Goal: Check status: Check status

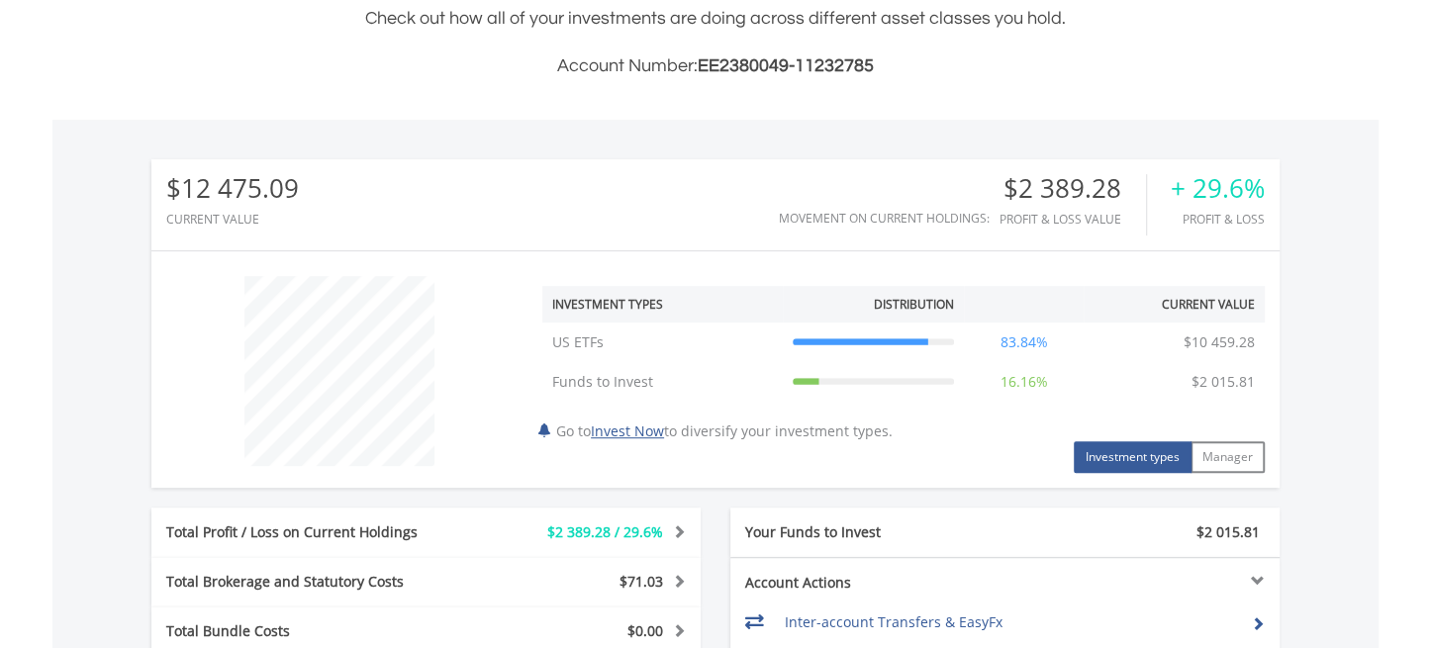
scroll to position [495, 0]
drag, startPoint x: 1024, startPoint y: 187, endPoint x: 1112, endPoint y: 181, distance: 88.3
click at [1108, 182] on div "$2 389.28" at bounding box center [1072, 186] width 146 height 29
click at [1114, 182] on div "$2 389.28" at bounding box center [1072, 186] width 146 height 29
drag, startPoint x: 1121, startPoint y: 184, endPoint x: 1004, endPoint y: 198, distance: 117.6
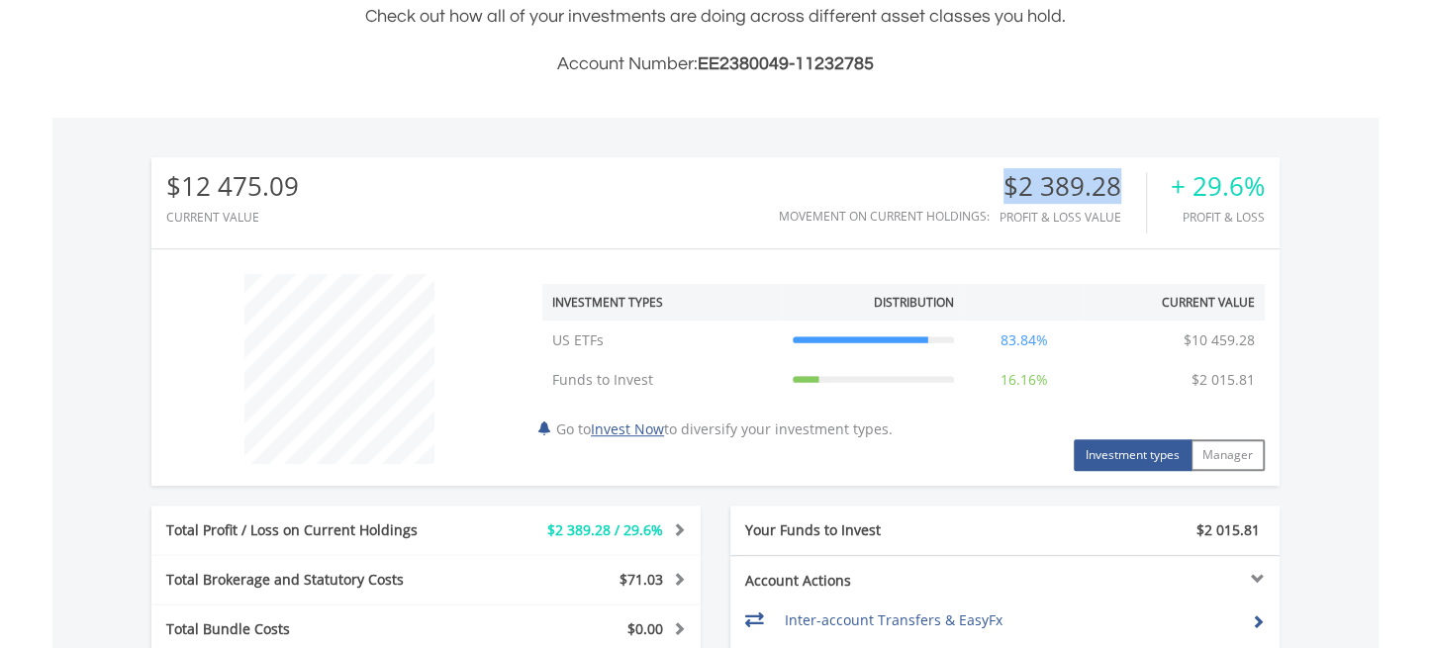
click at [1004, 198] on div "$2 389.28" at bounding box center [1072, 186] width 146 height 29
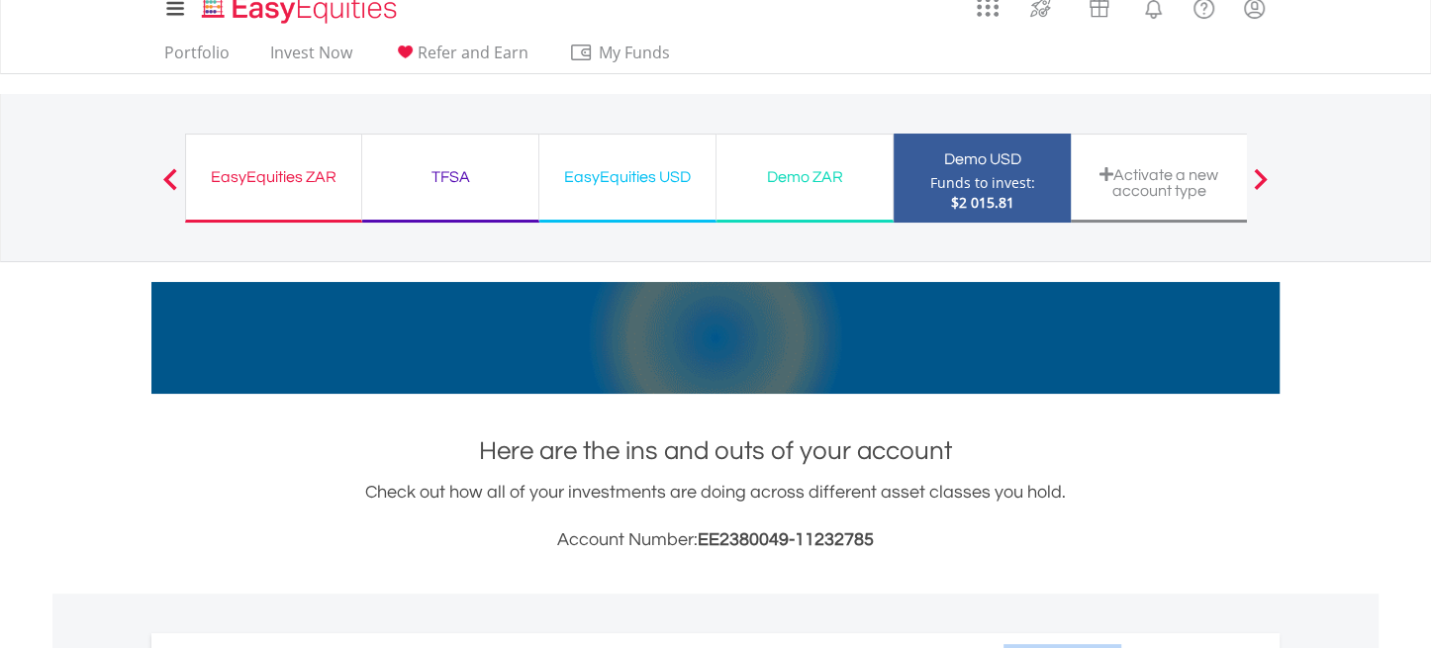
scroll to position [0, 0]
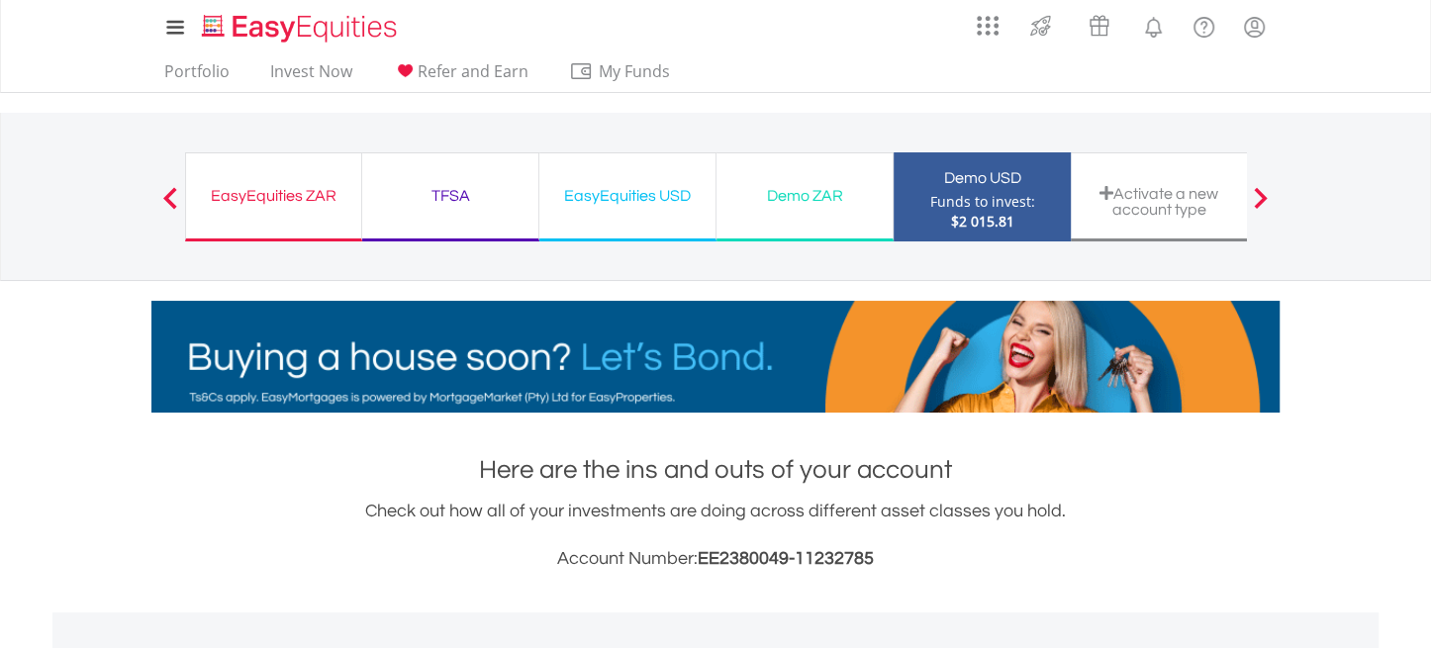
click at [270, 193] on div "EasyEquities ZAR" at bounding box center [273, 196] width 151 height 28
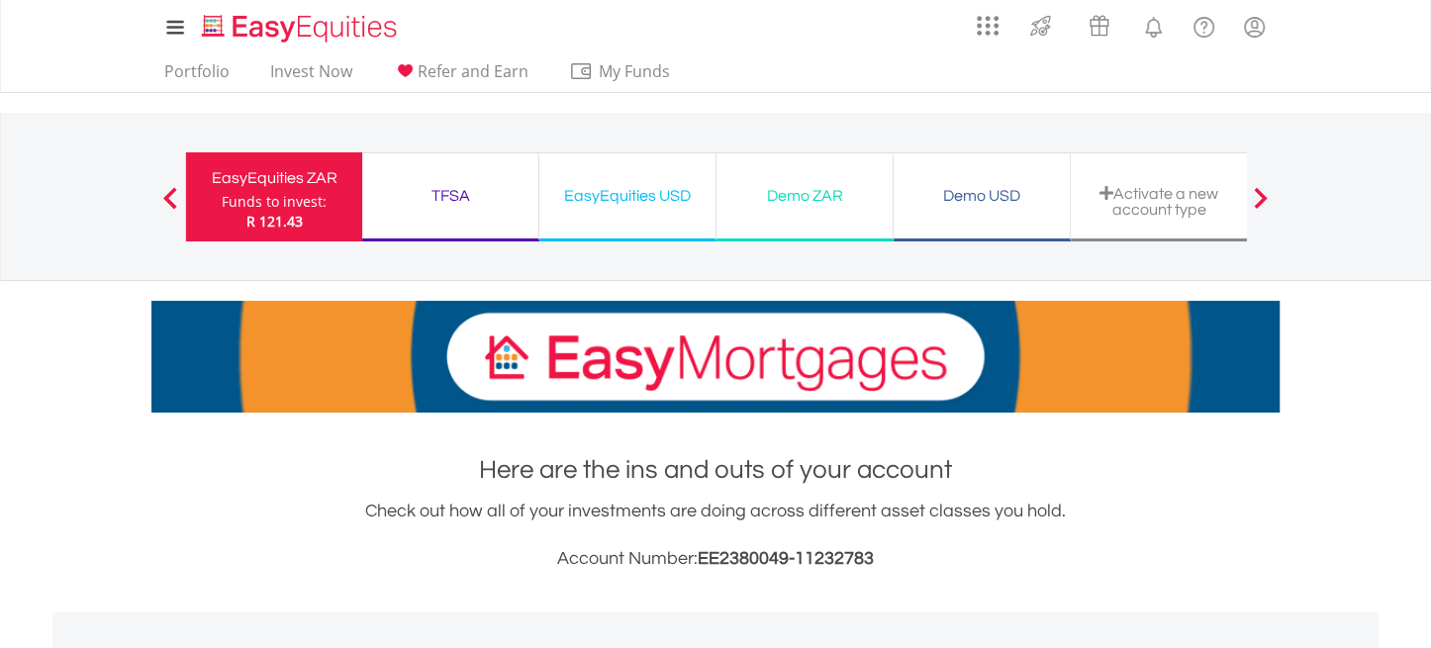
click at [449, 199] on div "TFSA" at bounding box center [450, 196] width 152 height 28
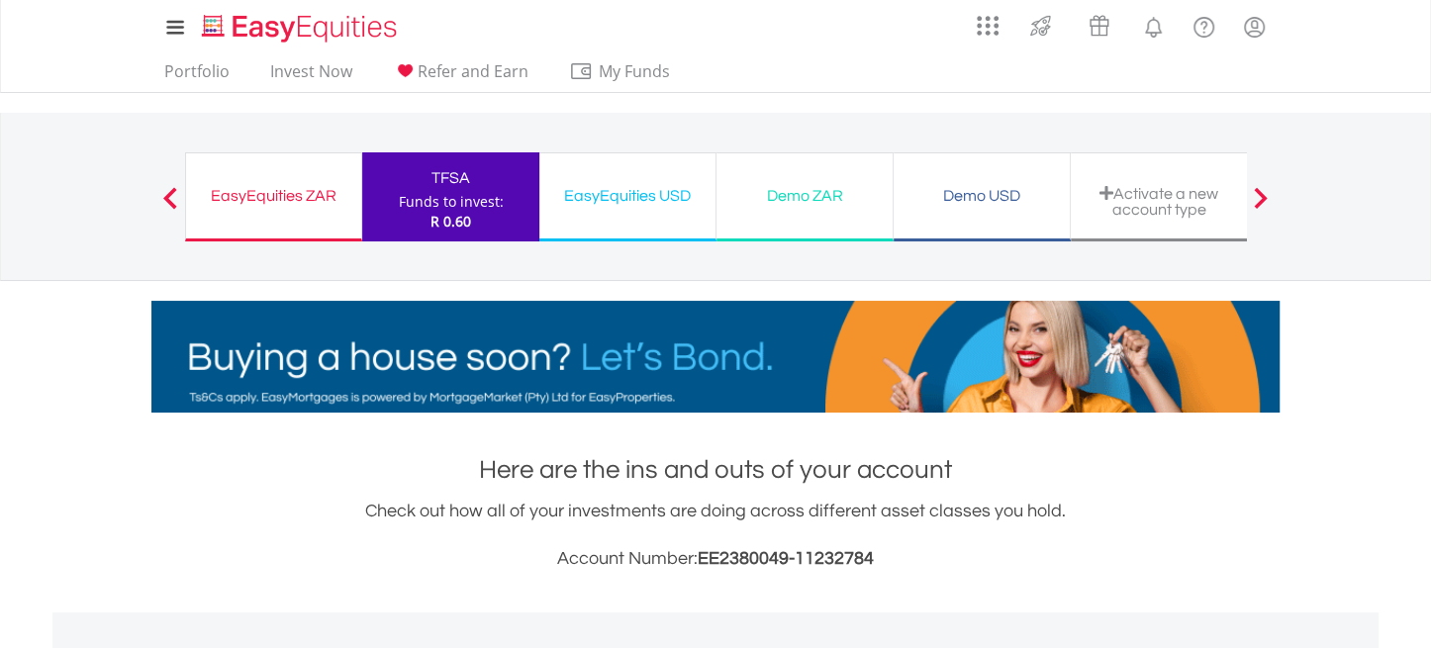
click at [603, 189] on div "EasyEquities USD" at bounding box center [627, 196] width 152 height 28
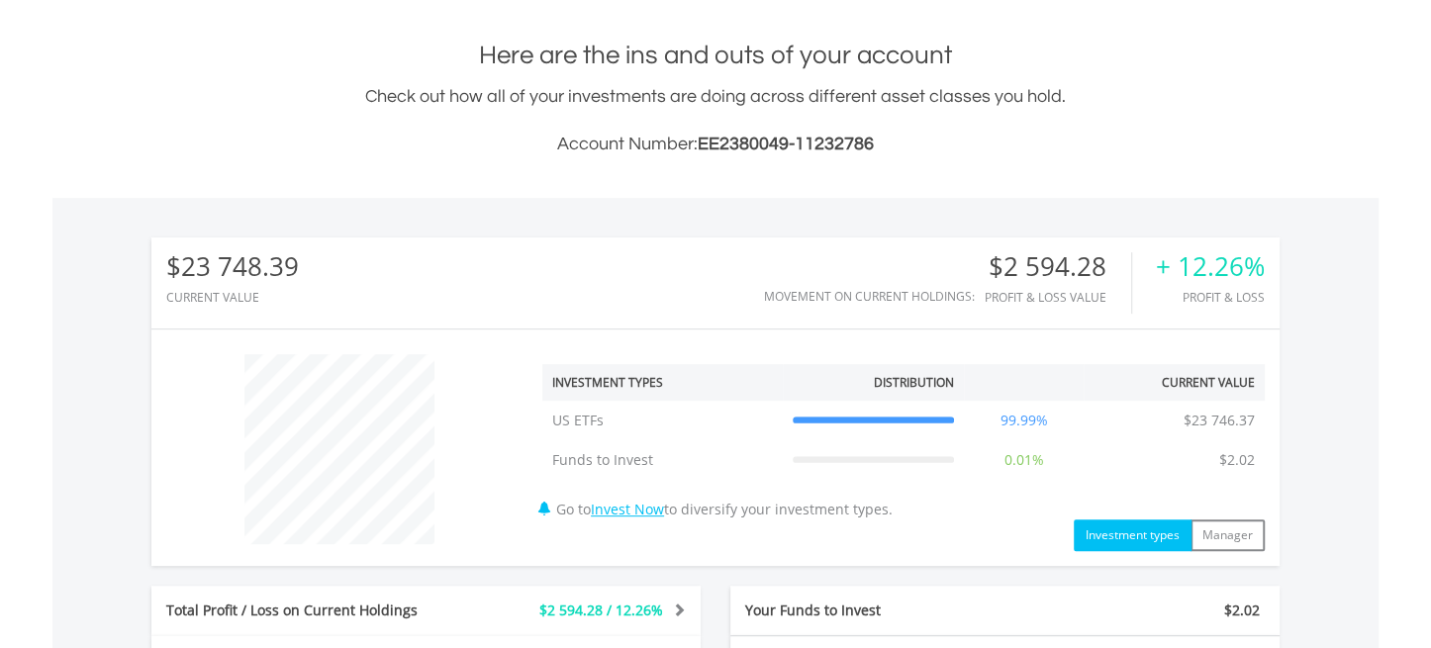
scroll to position [247, 0]
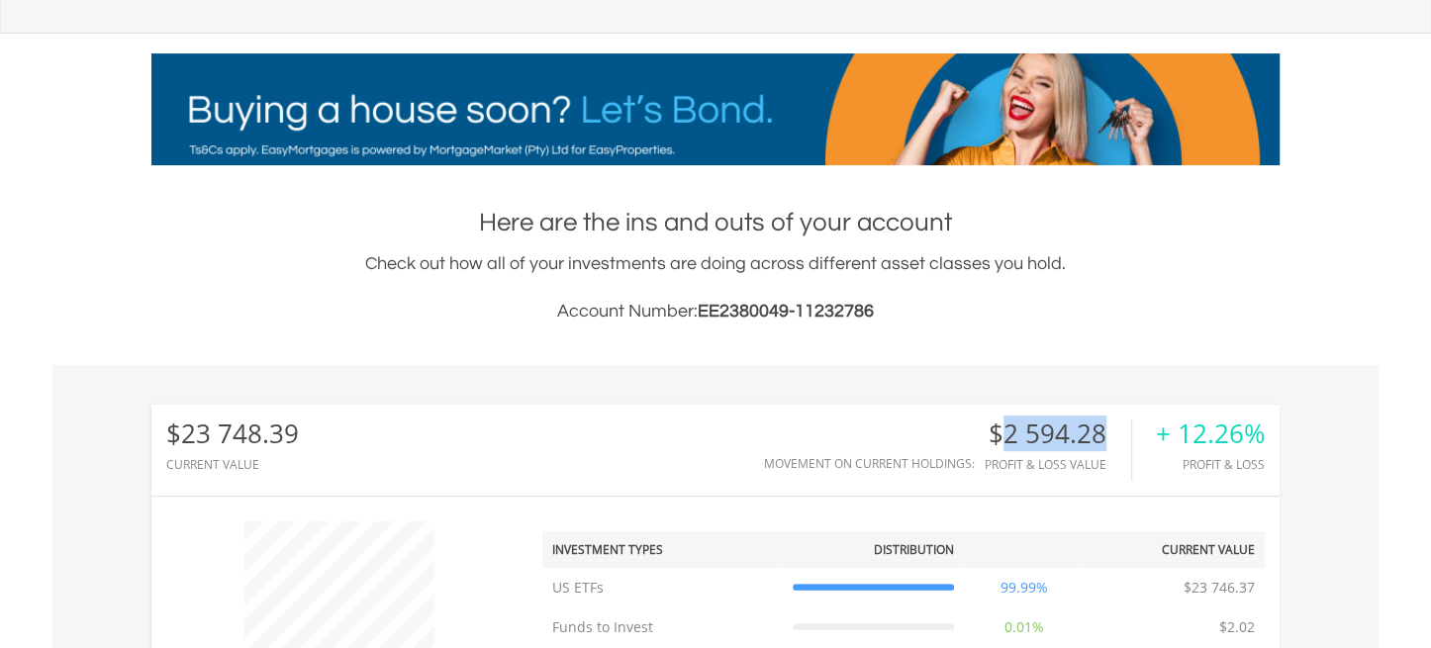
drag, startPoint x: 1009, startPoint y: 437, endPoint x: 1114, endPoint y: 427, distance: 105.4
click at [1114, 427] on div "$2 594.28" at bounding box center [1058, 434] width 146 height 29
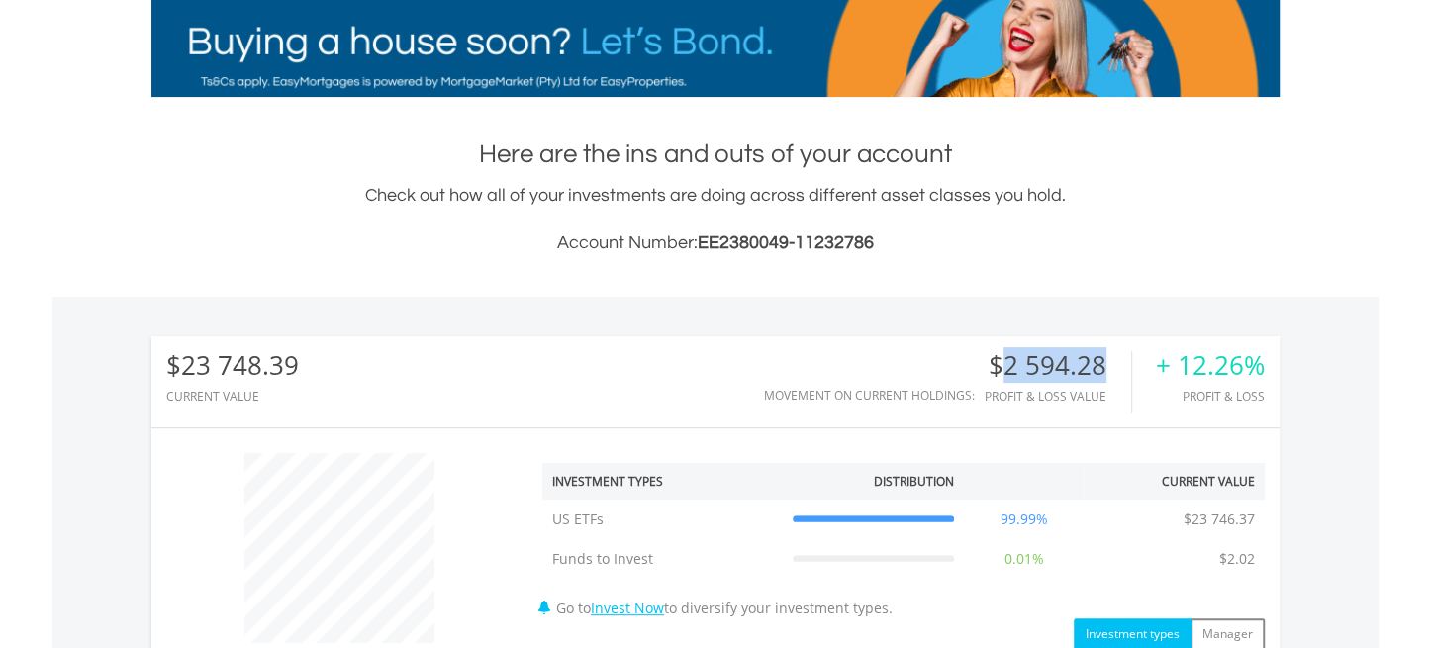
scroll to position [0, 0]
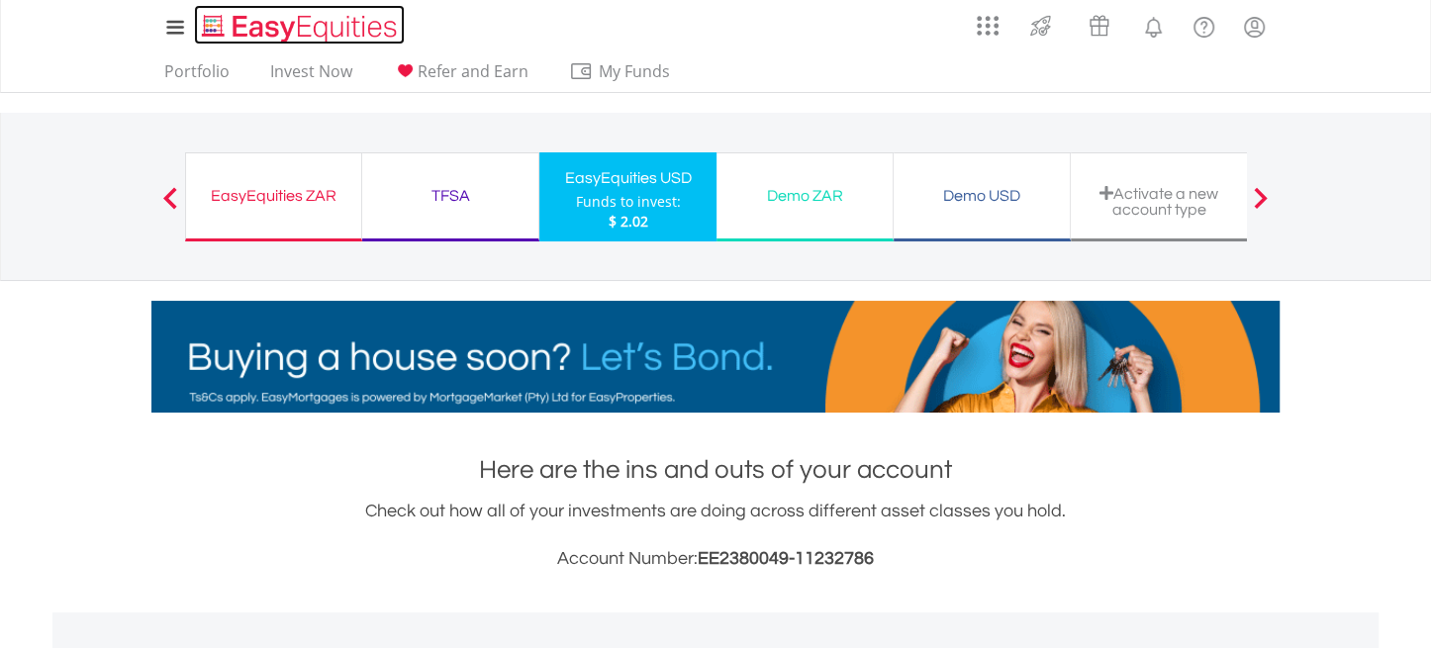
click at [242, 24] on img "Home page" at bounding box center [301, 28] width 207 height 33
